Goal: Task Accomplishment & Management: Use online tool/utility

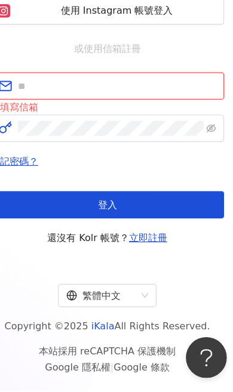
click at [117, 118] on input "text" at bounding box center [124, 124] width 173 height 13
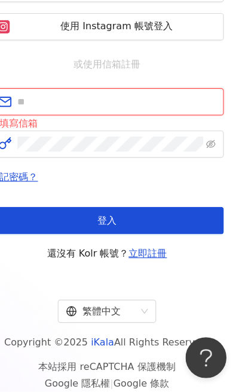
type input "**********"
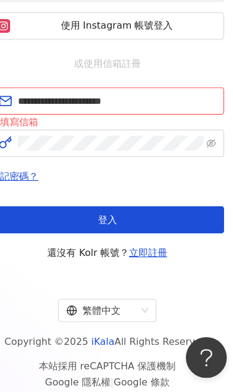
click at [142, 230] on button "登入" at bounding box center [116, 242] width 204 height 24
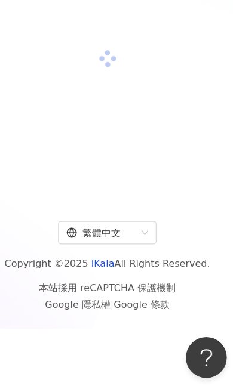
scroll to position [68, 0]
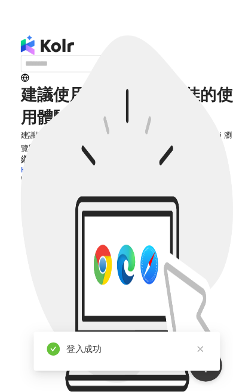
scroll to position [1, 0]
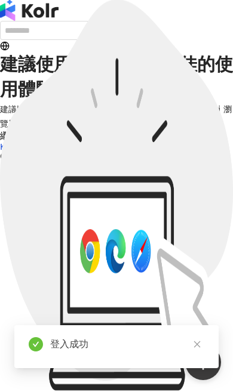
click at [197, 342] on icon "close" at bounding box center [197, 345] width 8 height 8
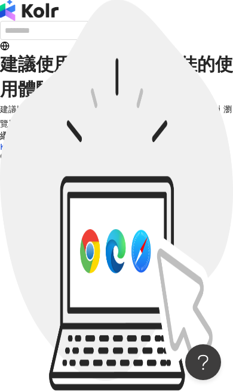
click at [137, 142] on div "繼續使用手機瀏覽" at bounding box center [116, 136] width 233 height 11
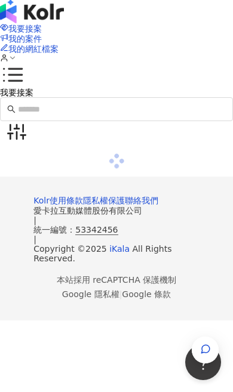
click at [205, 345] on icon "button" at bounding box center [205, 349] width 8 height 8
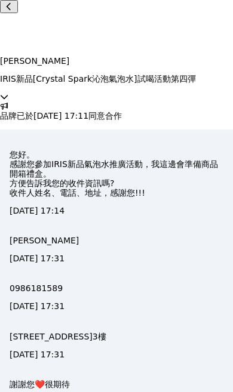
scroll to position [876, 0]
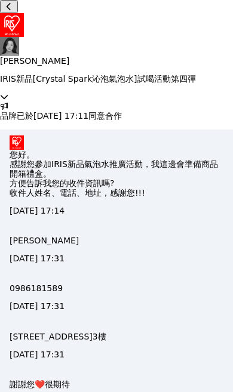
click at [13, 11] on icon at bounding box center [9, 6] width 8 height 8
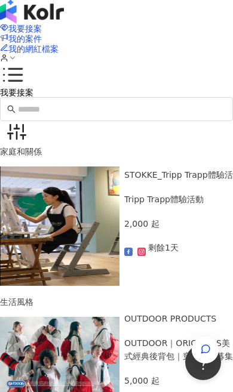
click at [26, 122] on icon "button" at bounding box center [16, 131] width 19 height 19
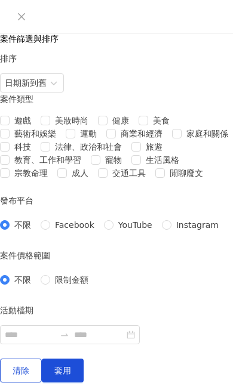
click at [31, 12] on div at bounding box center [116, 17] width 204 height 14
click at [20, 23] on button "Close" at bounding box center [21, 17] width 14 height 14
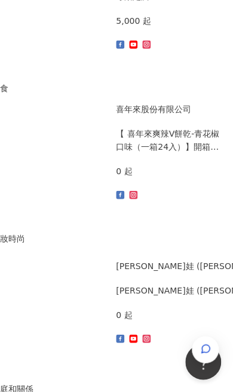
scroll to position [2473, 8]
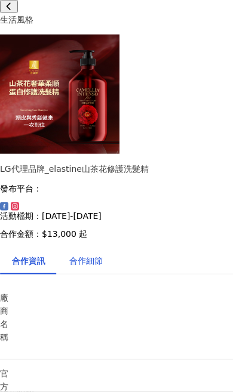
click at [103, 265] on div "合作細節" at bounding box center [85, 260] width 33 height 13
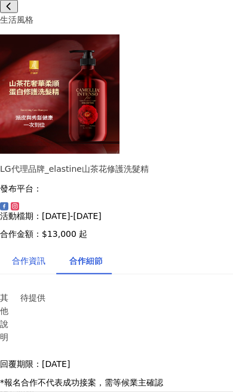
click at [45, 265] on div "合作資訊" at bounding box center [28, 260] width 33 height 13
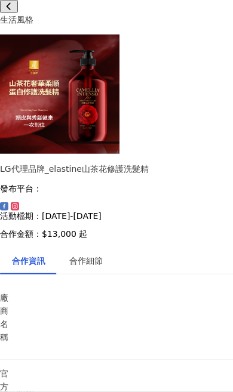
scroll to position [132, 0]
click at [93, 254] on div "合作細節" at bounding box center [85, 260] width 33 height 13
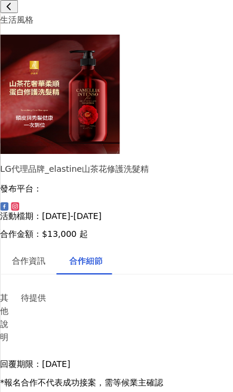
scroll to position [2786, 8]
click at [12, 11] on icon at bounding box center [9, 6] width 8 height 8
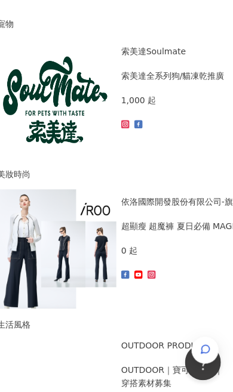
scroll to position [3590, 4]
